Goal: Transaction & Acquisition: Purchase product/service

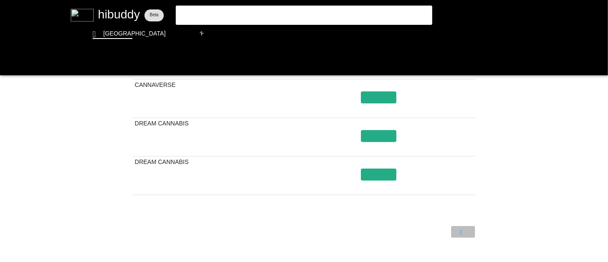
click at [461, 234] on flt-glass-pane at bounding box center [304, 131] width 608 height 262
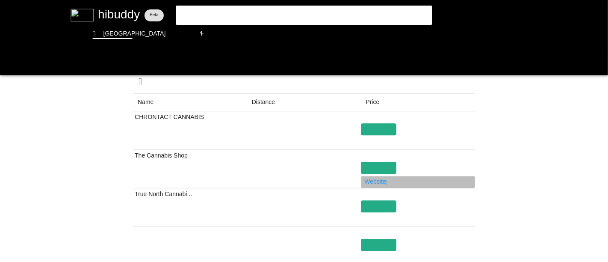
click at [375, 181] on flt-glass-pane at bounding box center [304, 131] width 608 height 262
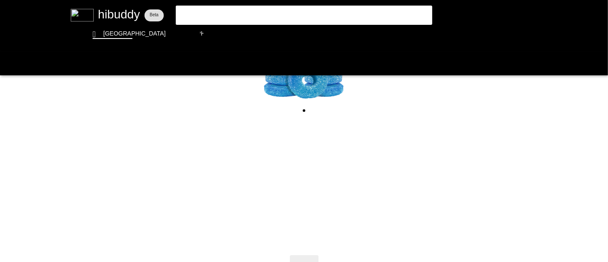
click at [220, 15] on flt-glass-pane at bounding box center [304, 131] width 608 height 262
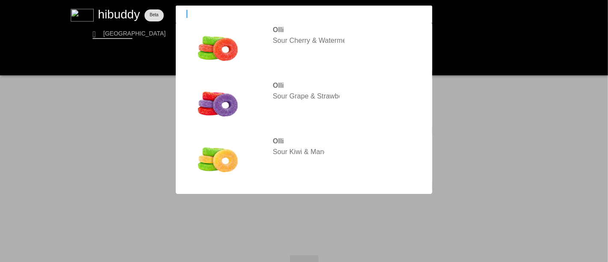
type input "o"
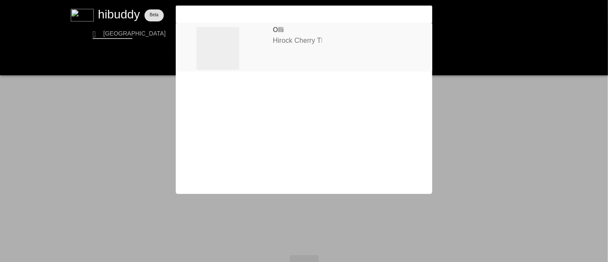
type input "HiRock"
click at [268, 48] on flt-glass-pane at bounding box center [304, 131] width 608 height 262
